Goal: Find specific fact: Find specific fact

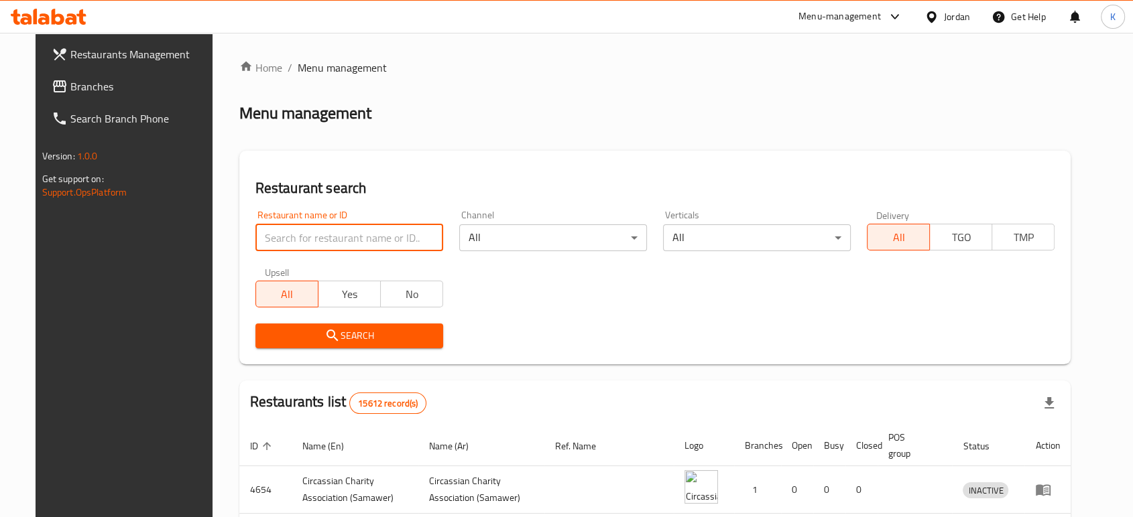
click at [318, 235] on input "search" at bounding box center [349, 238] width 188 height 27
type input "s"
type input "alban w ajban noor"
click button "Search" at bounding box center [349, 336] width 188 height 25
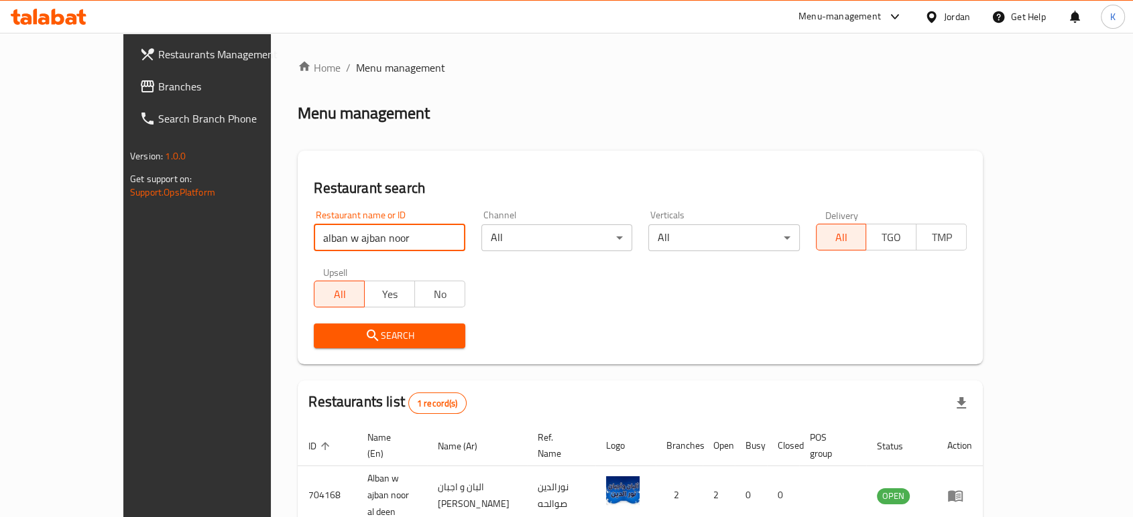
scroll to position [54, 0]
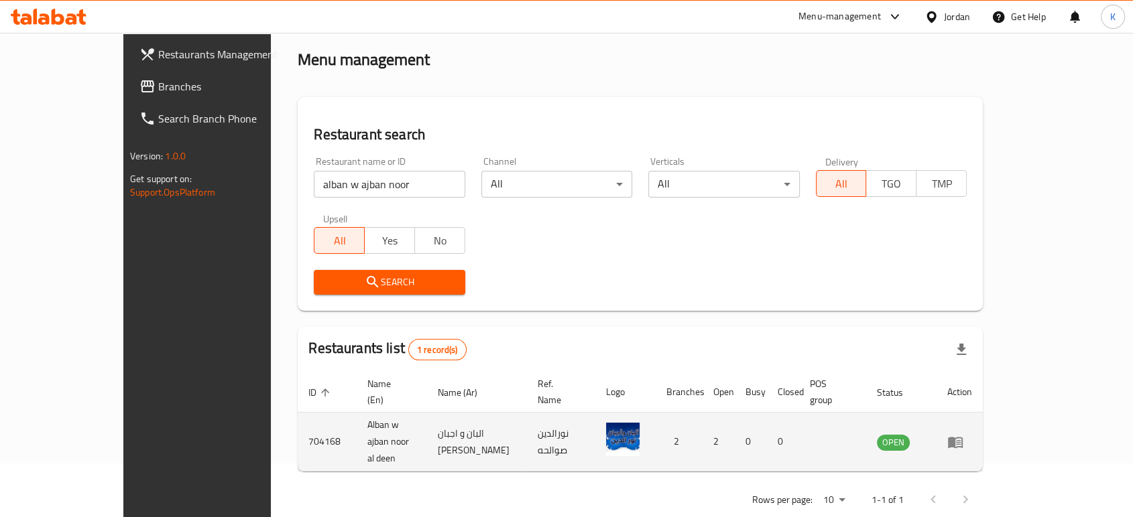
click at [298, 419] on td "704168" at bounding box center [327, 442] width 59 height 59
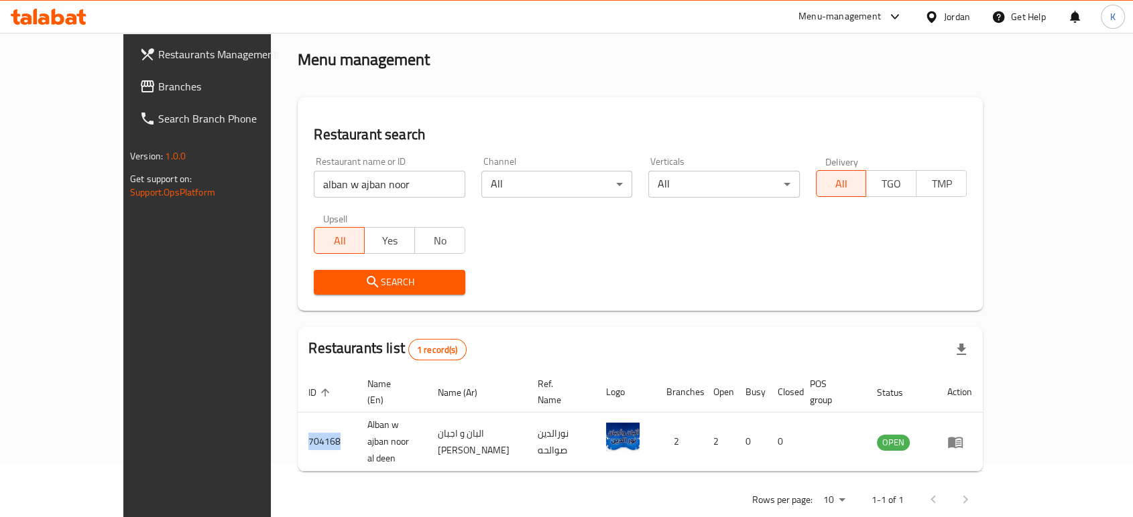
copy td "704168"
